Goal: Task Accomplishment & Management: Manage account settings

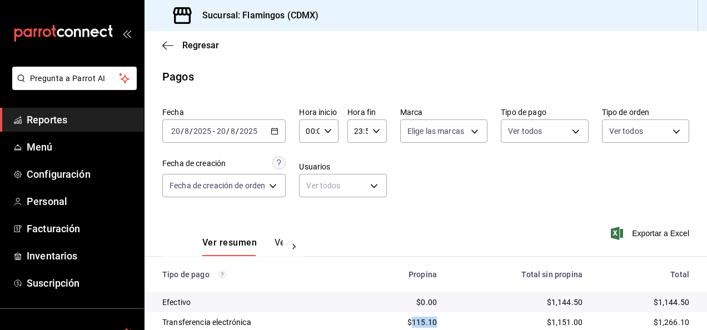
scroll to position [100, 0]
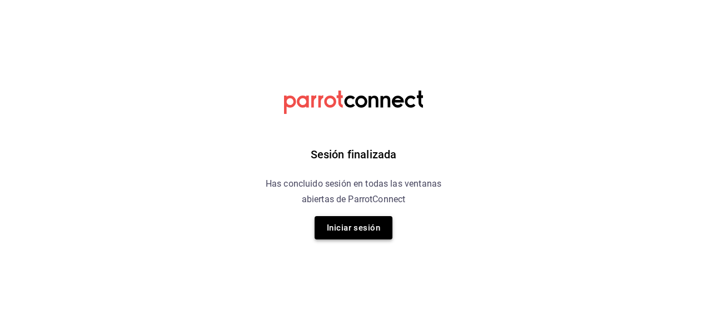
click at [354, 227] on button "Iniciar sesión" at bounding box center [354, 227] width 78 height 23
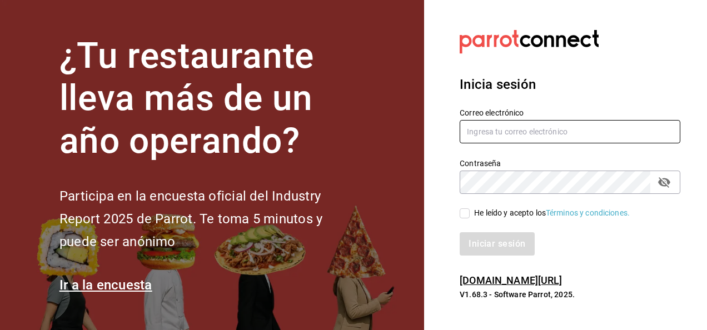
type input "[DOMAIN_NAME][EMAIL_ADDRESS][DOMAIN_NAME]"
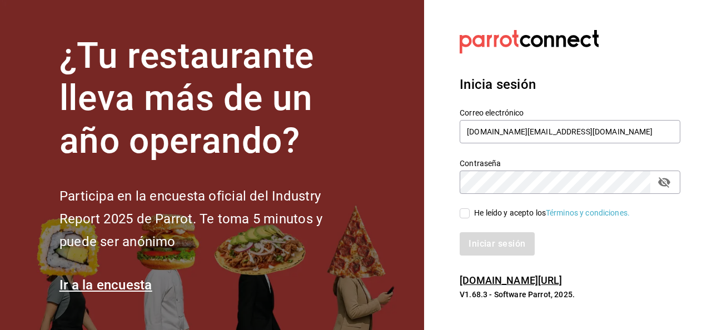
click at [465, 214] on input "He leído y acepto los Términos y condiciones." at bounding box center [465, 214] width 10 height 10
checkbox input "true"
click at [488, 242] on button "Iniciar sesión" at bounding box center [498, 243] width 76 height 23
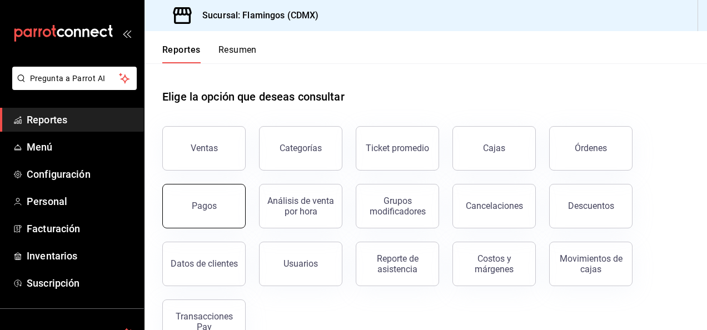
click at [204, 204] on div "Pagos" at bounding box center [204, 206] width 25 height 11
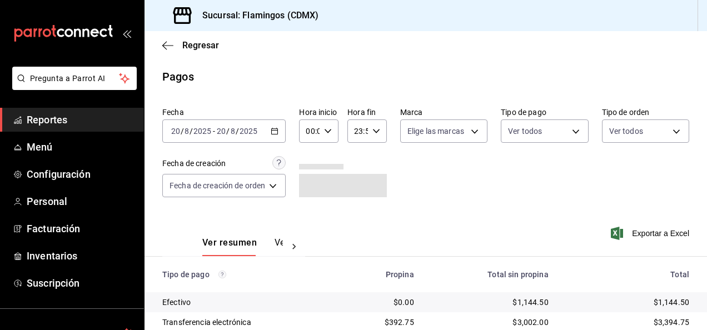
scroll to position [100, 0]
